Goal: Browse casually

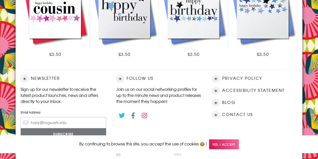
scroll to position [358, 0]
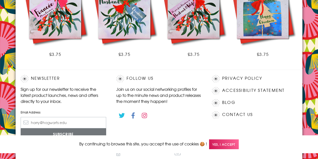
scroll to position [358, 0]
